Goal: Task Accomplishment & Management: Use online tool/utility

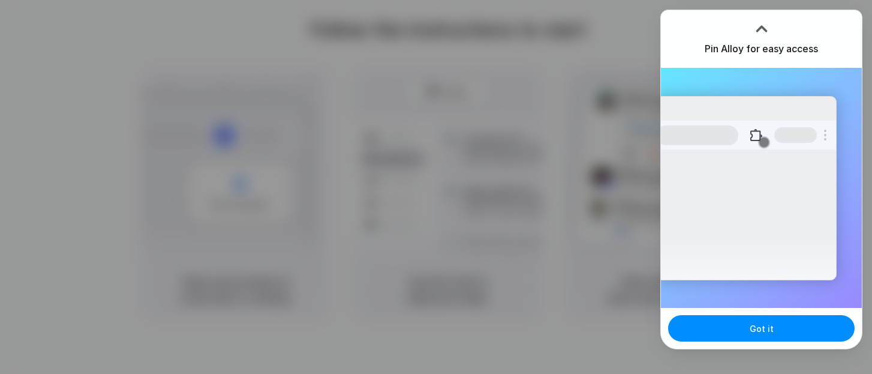
click at [778, 54] on h3 "Pin Alloy for easy access" at bounding box center [761, 48] width 113 height 14
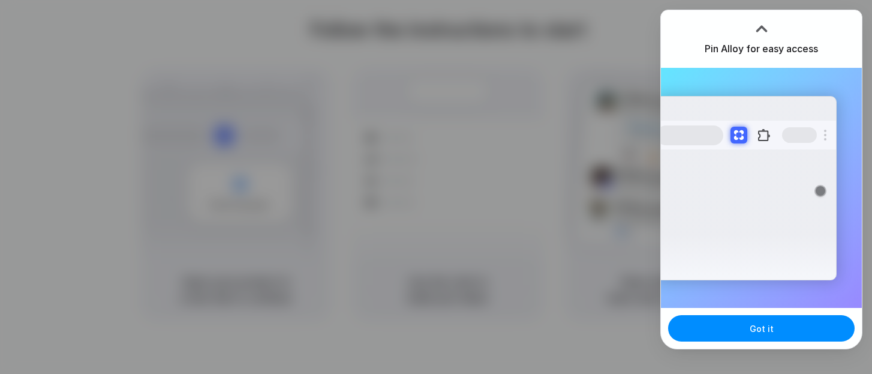
click at [782, 37] on div "Pin Alloy for easy access" at bounding box center [761, 39] width 201 height 58
click at [752, 327] on span "Got it" at bounding box center [762, 328] width 24 height 13
